Goal: Find specific page/section: Find specific page/section

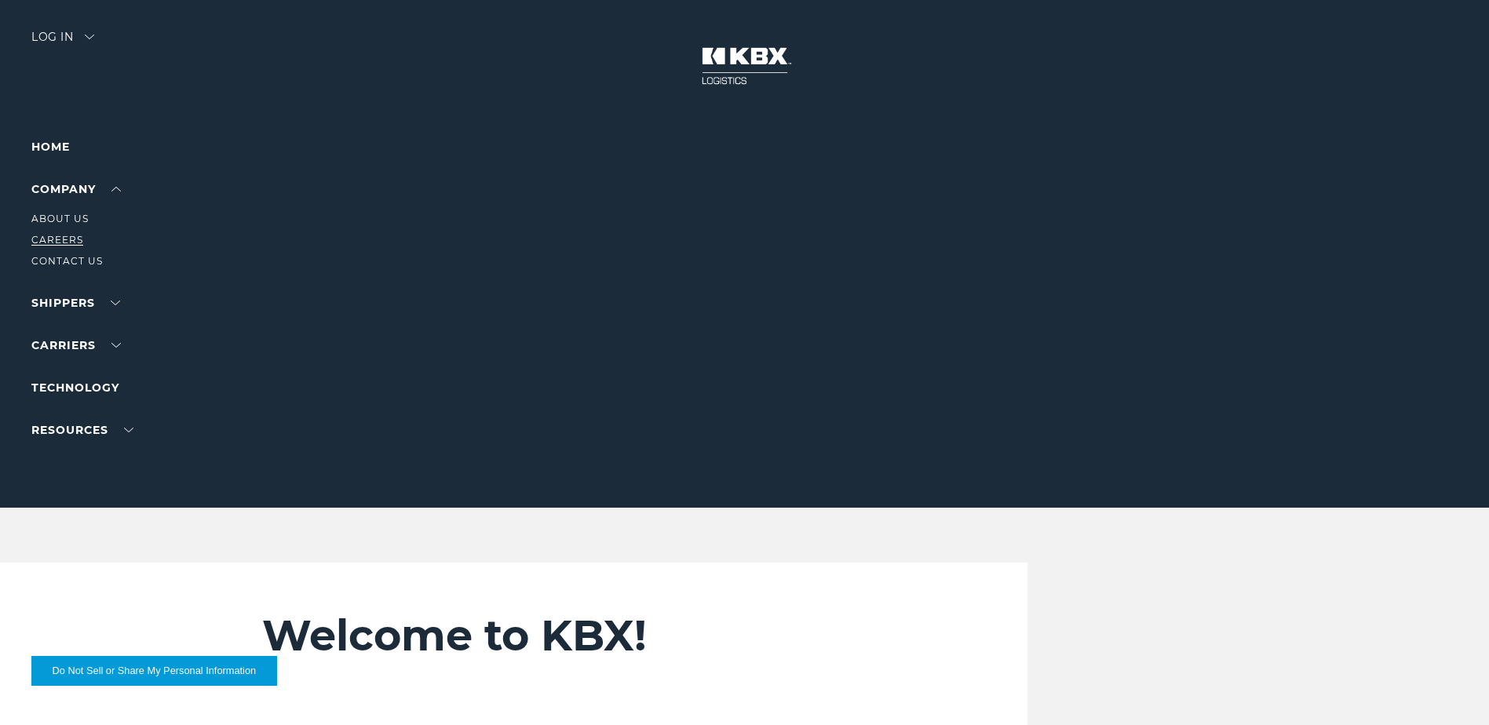
click at [61, 240] on link "Careers" at bounding box center [57, 240] width 52 height 12
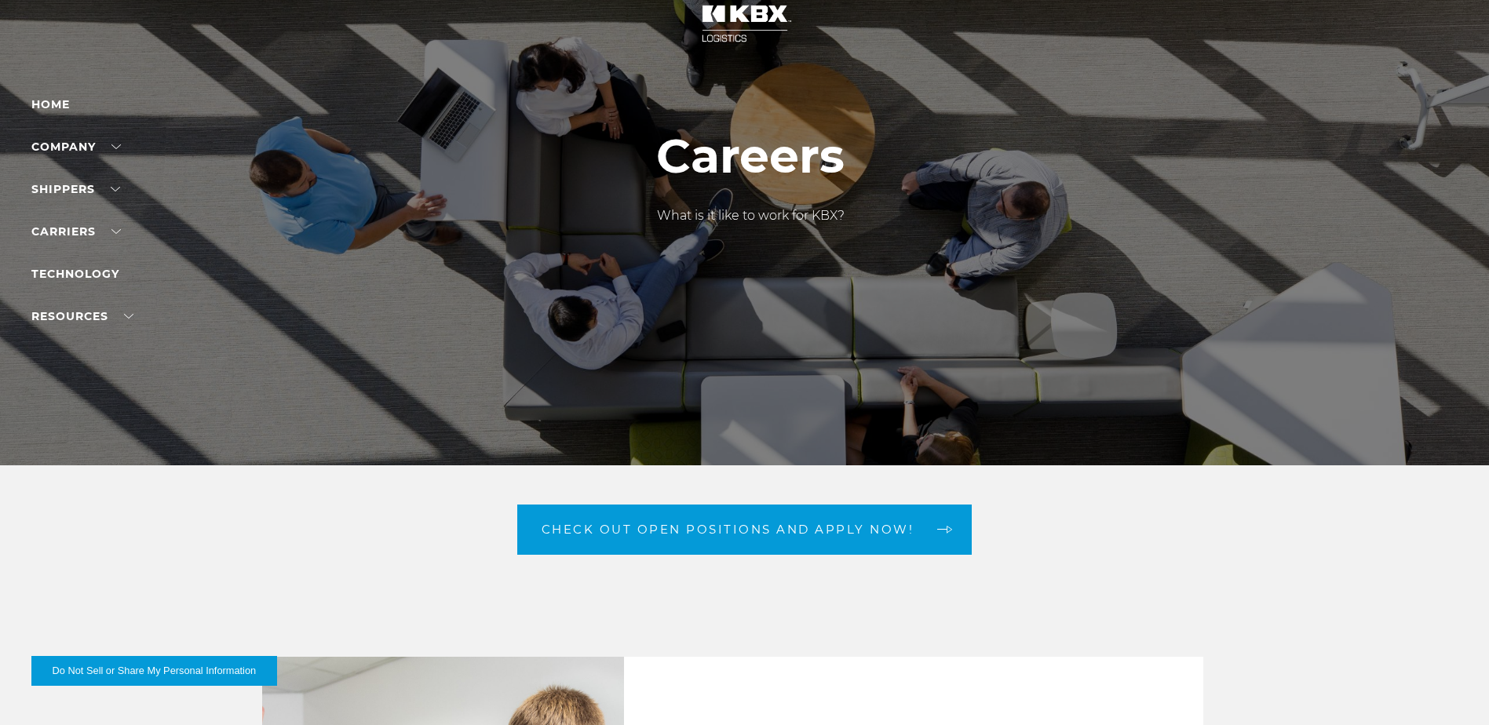
scroll to position [157, 0]
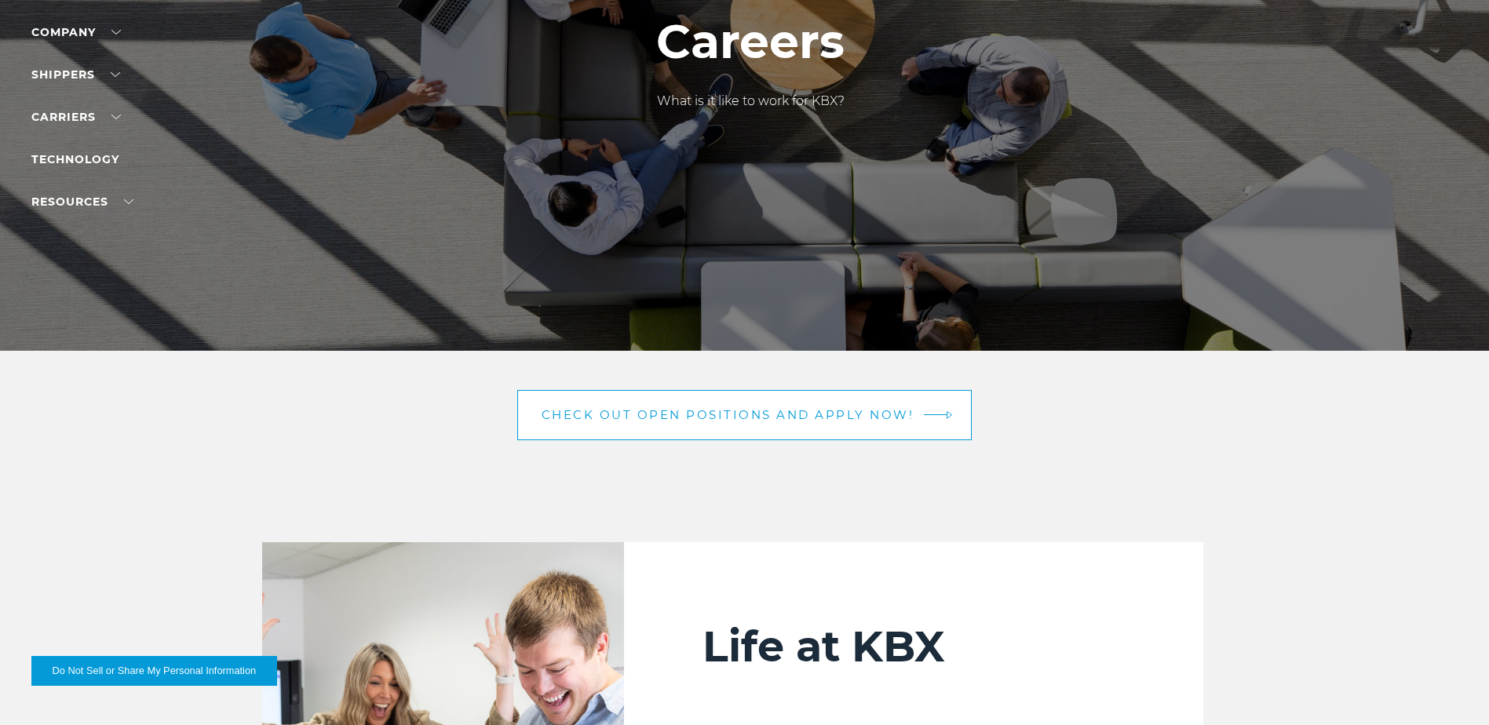
click at [725, 415] on span "Check out open positions and apply now!" at bounding box center [728, 415] width 373 height 12
